Goal: Transaction & Acquisition: Purchase product/service

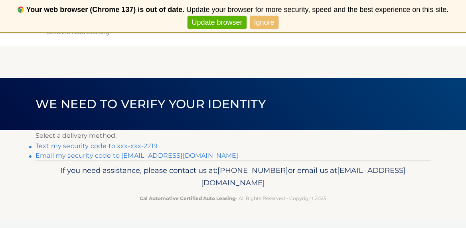
click at [128, 146] on link "Text my security code to xxx-xxx-2219" at bounding box center [97, 146] width 122 height 8
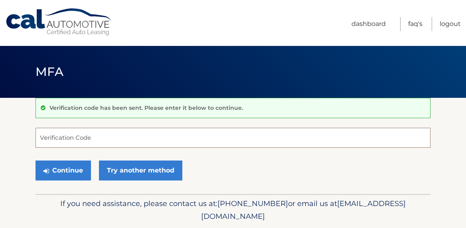
click at [118, 143] on input "Verification Code" at bounding box center [233, 138] width 395 height 20
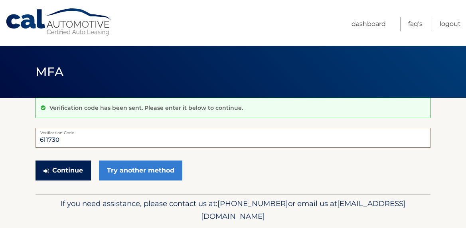
type input "611730"
click at [62, 172] on button "Continue" at bounding box center [63, 170] width 55 height 20
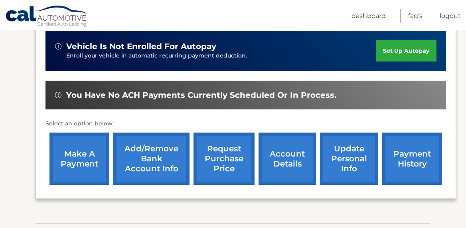
scroll to position [200, 0]
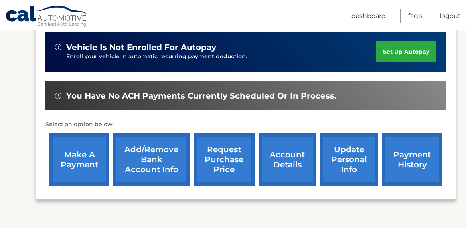
click at [76, 152] on link "make a payment" at bounding box center [79, 159] width 60 height 52
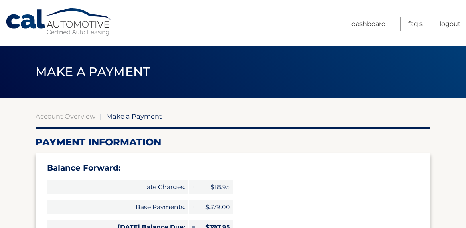
select select "Y2YzZjE1ZTktN2Y2Yy00ZjIwLWEyYmUtYjhlYTBkZWQwNjI1"
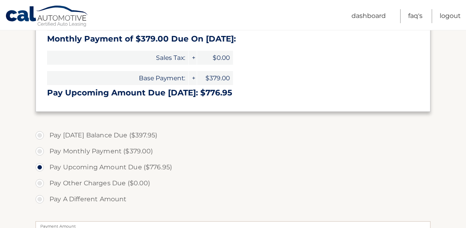
scroll to position [214, 0]
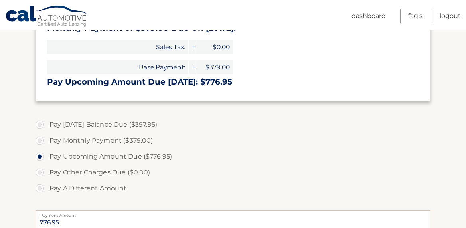
click at [42, 124] on label "Pay Today's Balance Due ($397.95)" at bounding box center [233, 125] width 395 height 16
click at [42, 124] on input "Pay Today's Balance Due ($397.95)" at bounding box center [43, 123] width 8 height 13
radio input "true"
type input "397.95"
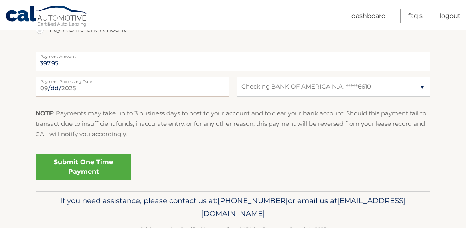
scroll to position [396, 0]
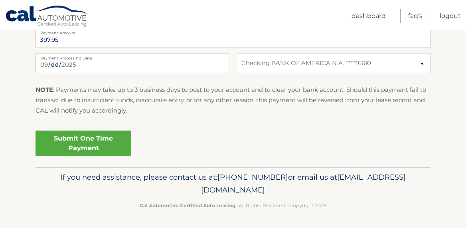
click at [70, 142] on link "Submit One Time Payment" at bounding box center [84, 144] width 96 height 26
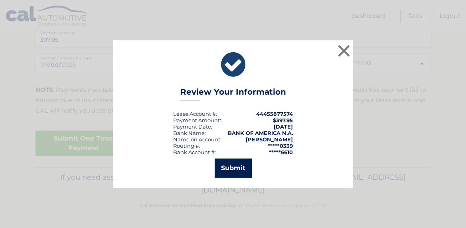
click at [229, 170] on button "Submit" at bounding box center [233, 167] width 37 height 19
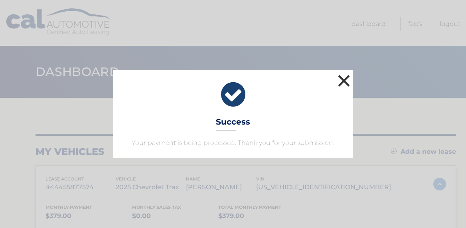
click at [342, 79] on button "×" at bounding box center [344, 81] width 16 height 16
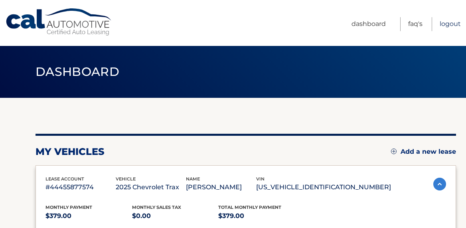
click at [447, 24] on link "Logout" at bounding box center [450, 24] width 21 height 14
